Goal: Ask a question

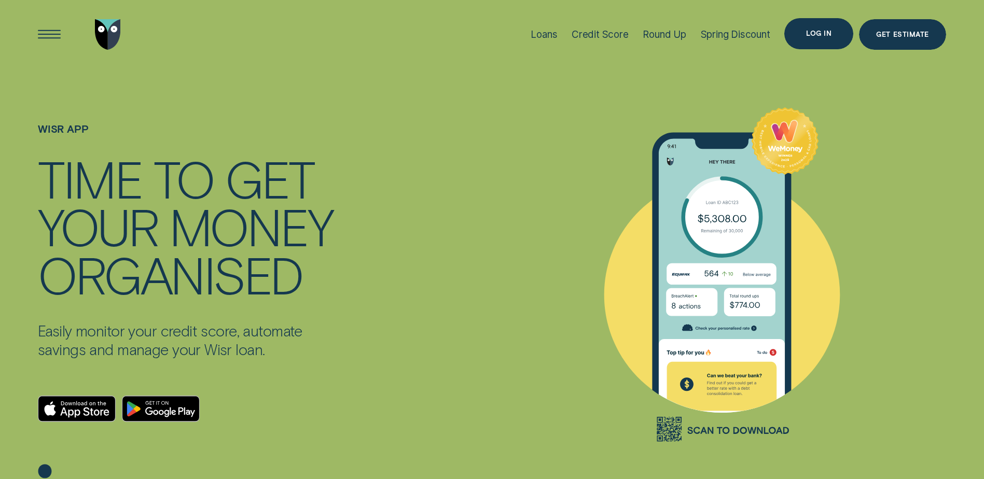
click at [838, 38] on div "Log in" at bounding box center [819, 33] width 69 height 31
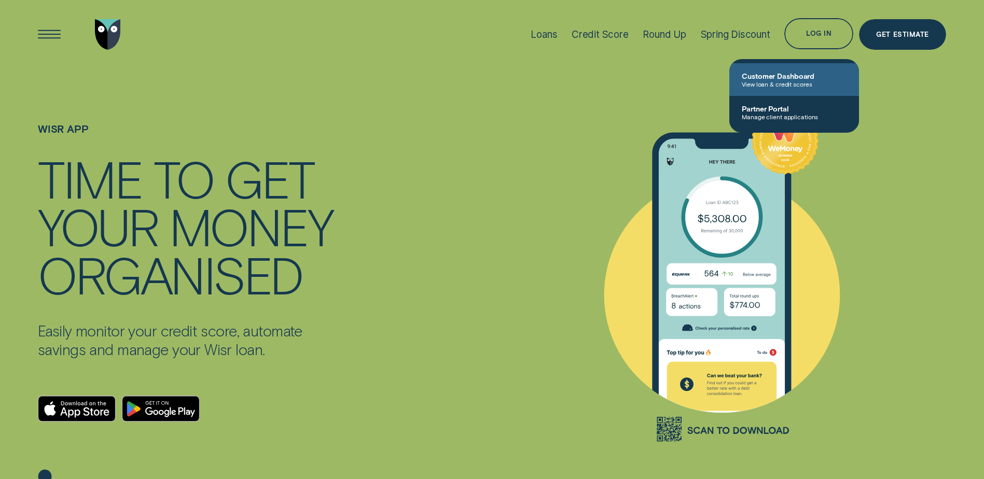
click at [828, 79] on span "Customer Dashboard" at bounding box center [794, 76] width 105 height 9
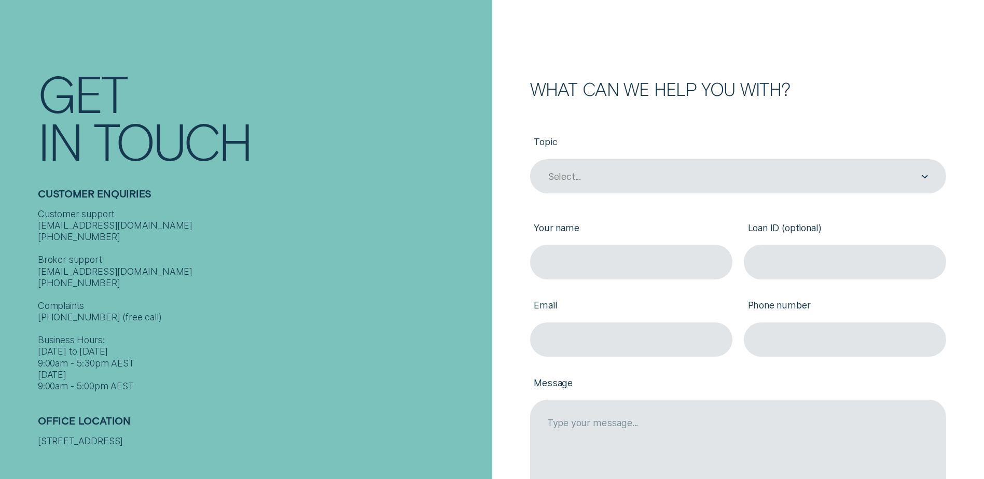
scroll to position [156, 0]
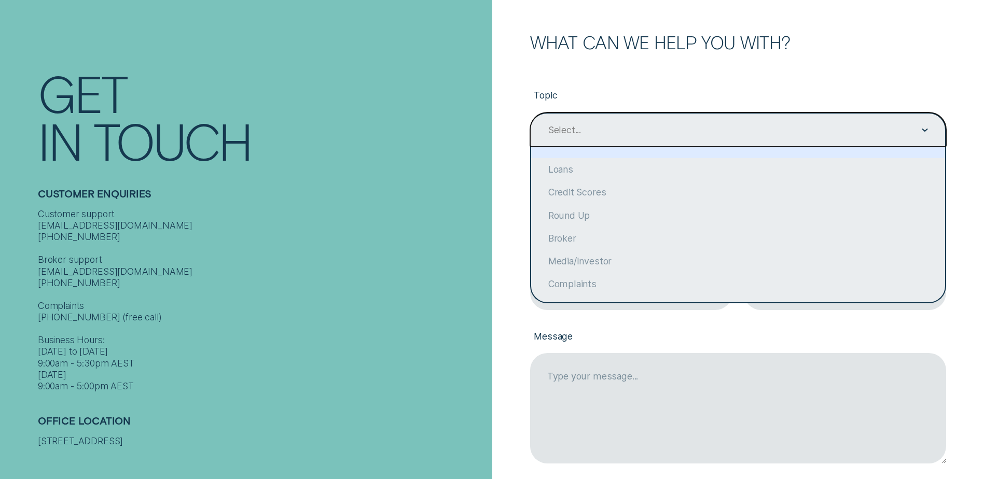
click at [925, 129] on div "Contact form" at bounding box center [925, 130] width 6 height 33
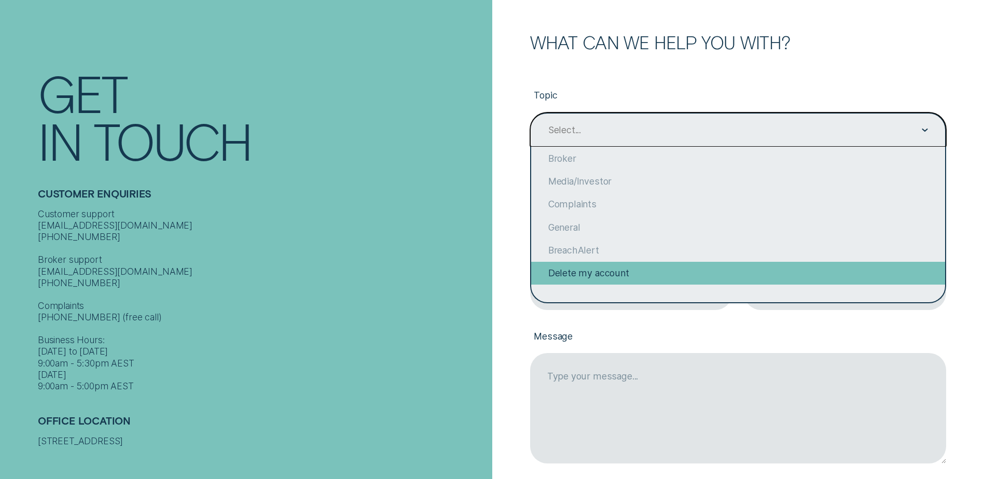
scroll to position [0, 0]
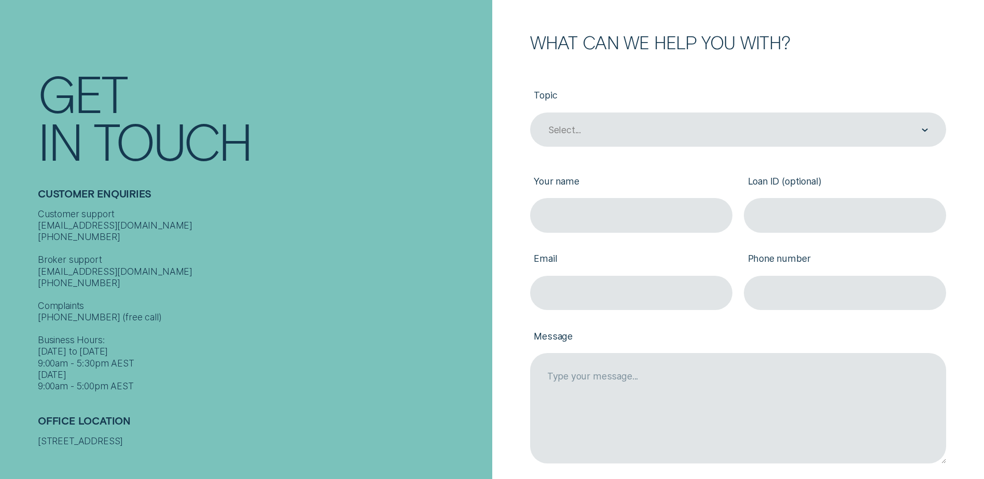
click at [609, 89] on label "Topic" at bounding box center [738, 97] width 416 height 32
